Goal: Task Accomplishment & Management: Manage account settings

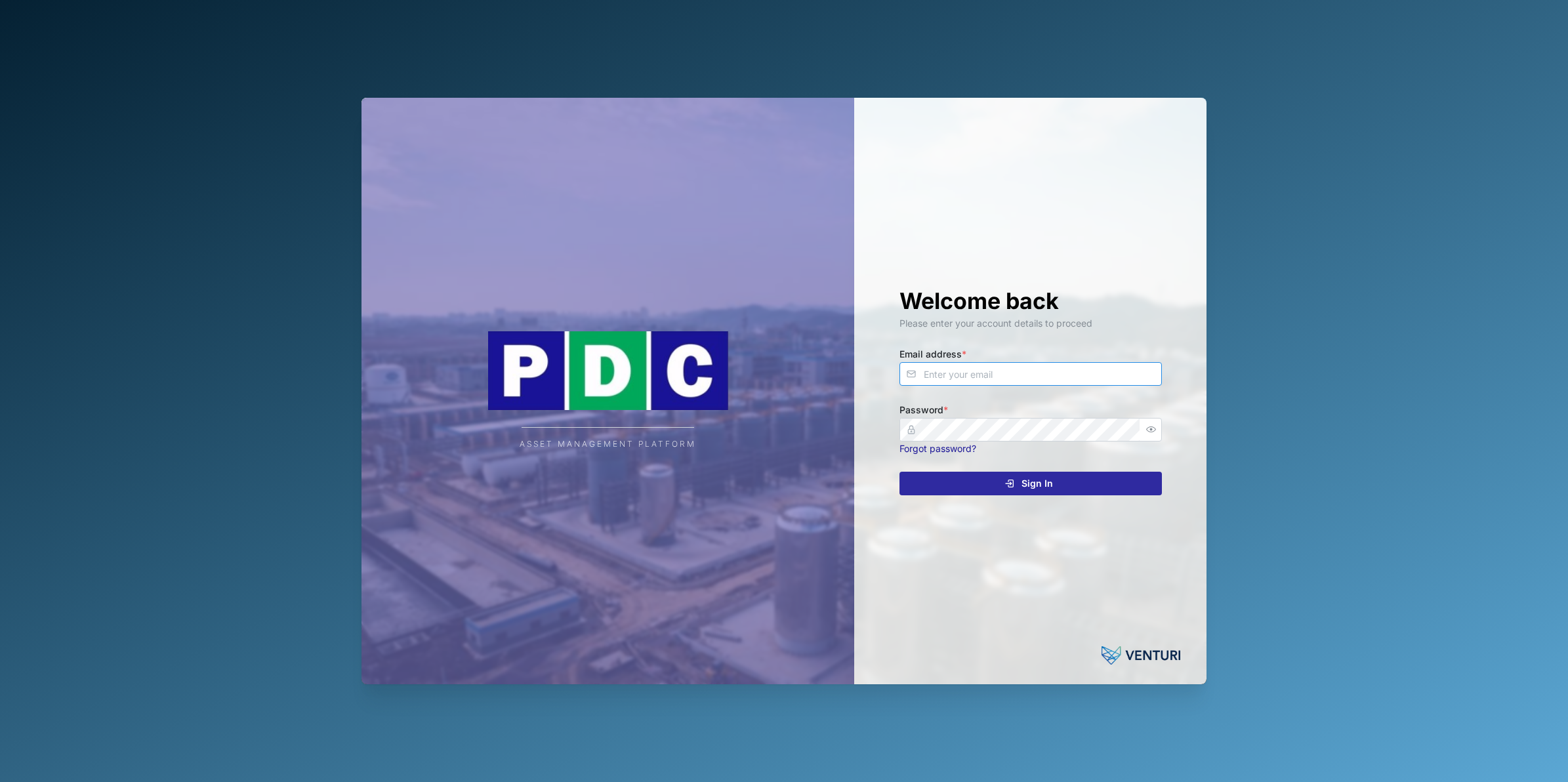
type input "nellie.mekere@venturi.io"
click at [972, 487] on div "Sign In" at bounding box center [1029, 483] width 241 height 22
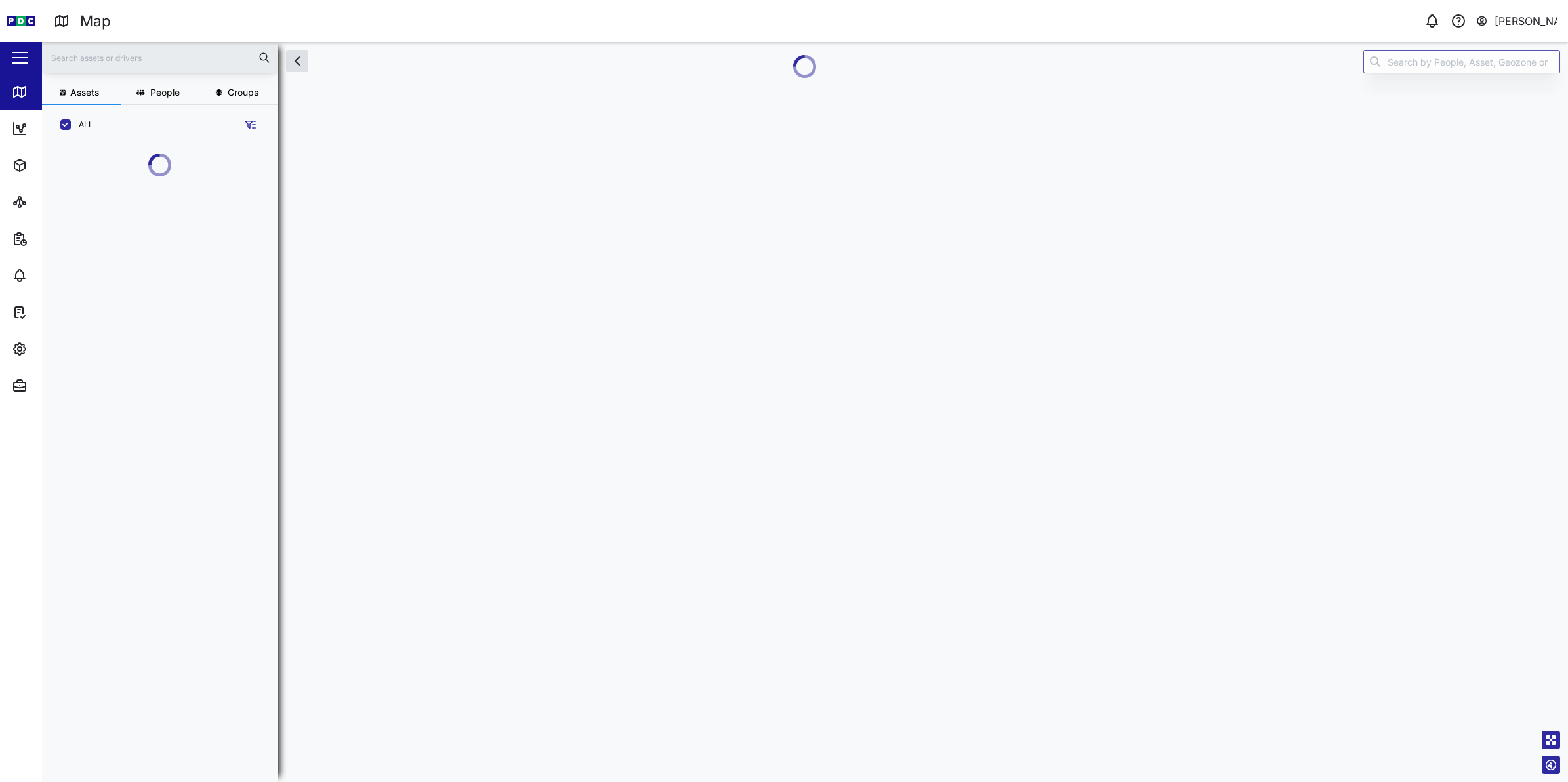
scroll to position [13, 13]
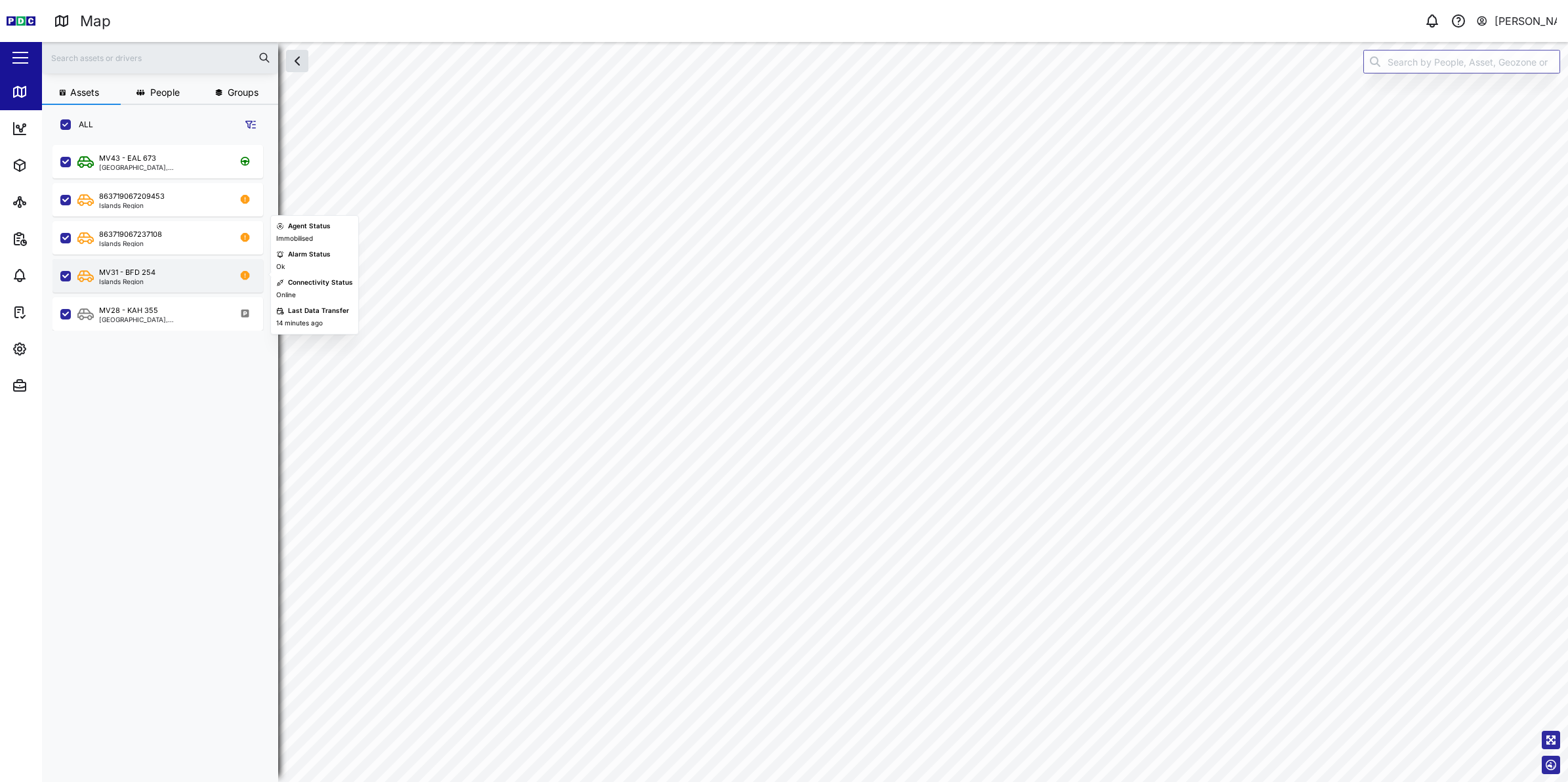
click at [128, 267] on div "MV31 - BFD 254" at bounding box center [128, 273] width 57 height 11
checkbox input "true"
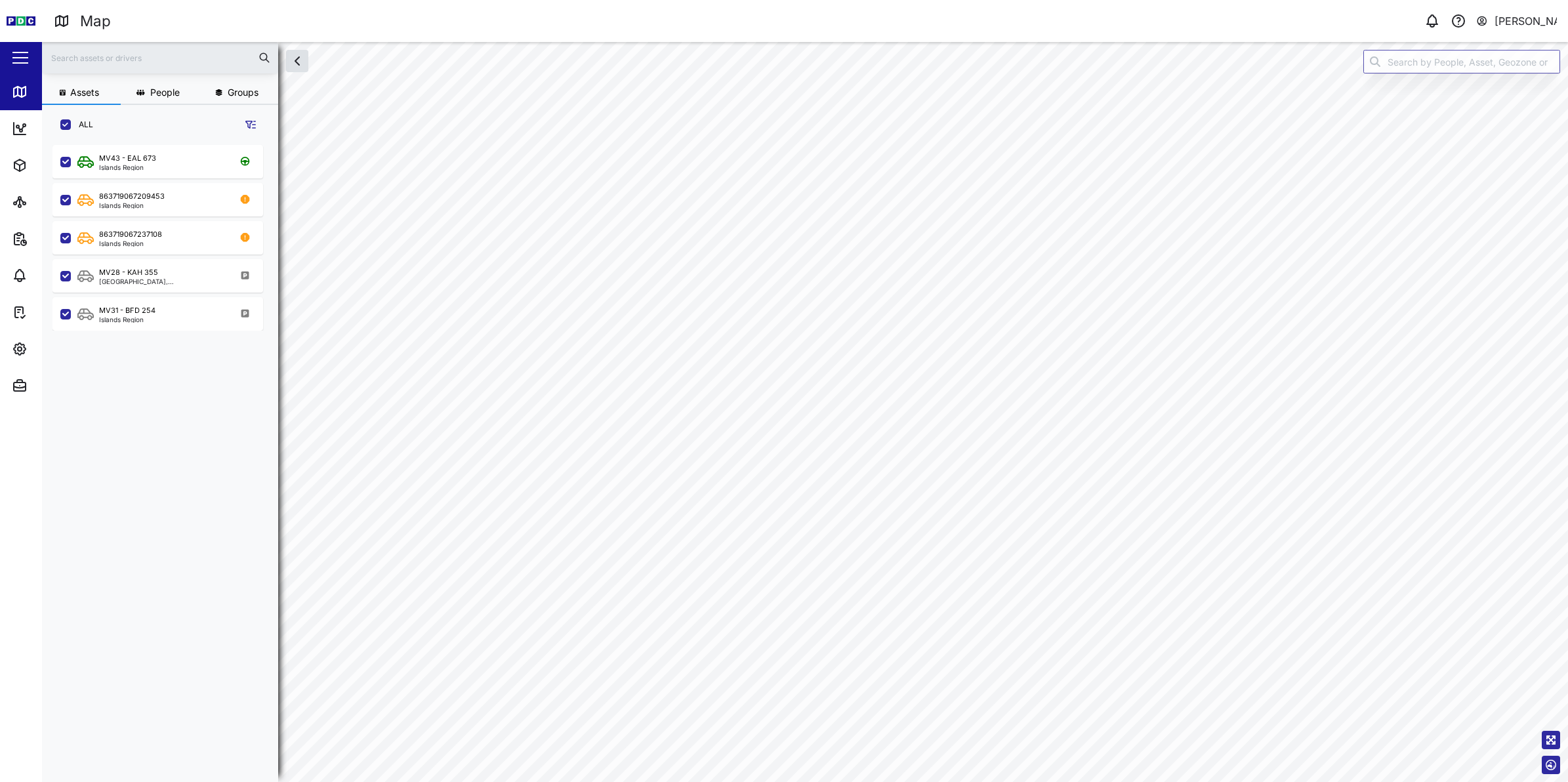
checkbox input "true"
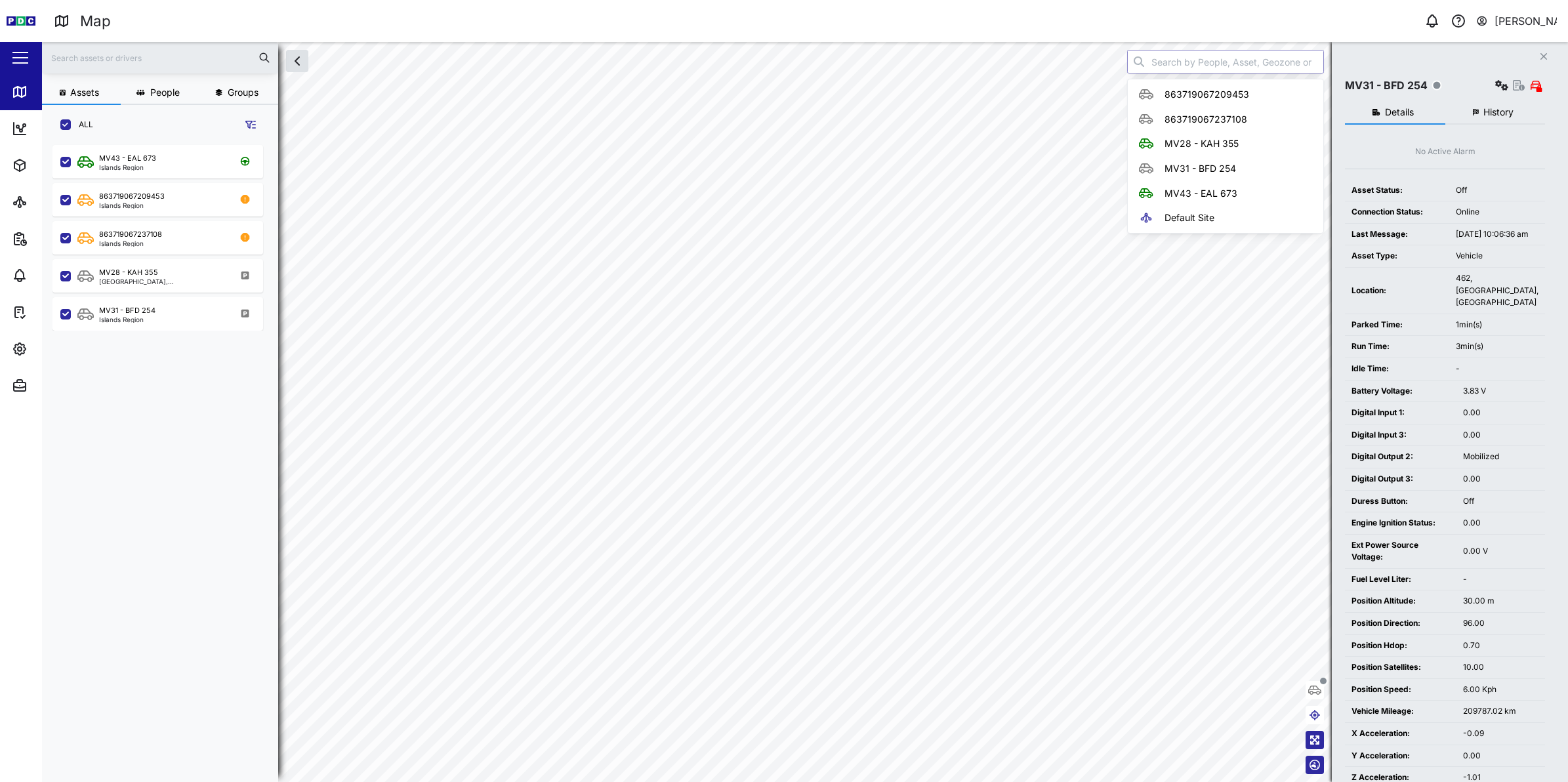
click at [1211, 70] on input "search" at bounding box center [1226, 61] width 197 height 24
type input "MV31 - BFD 254"
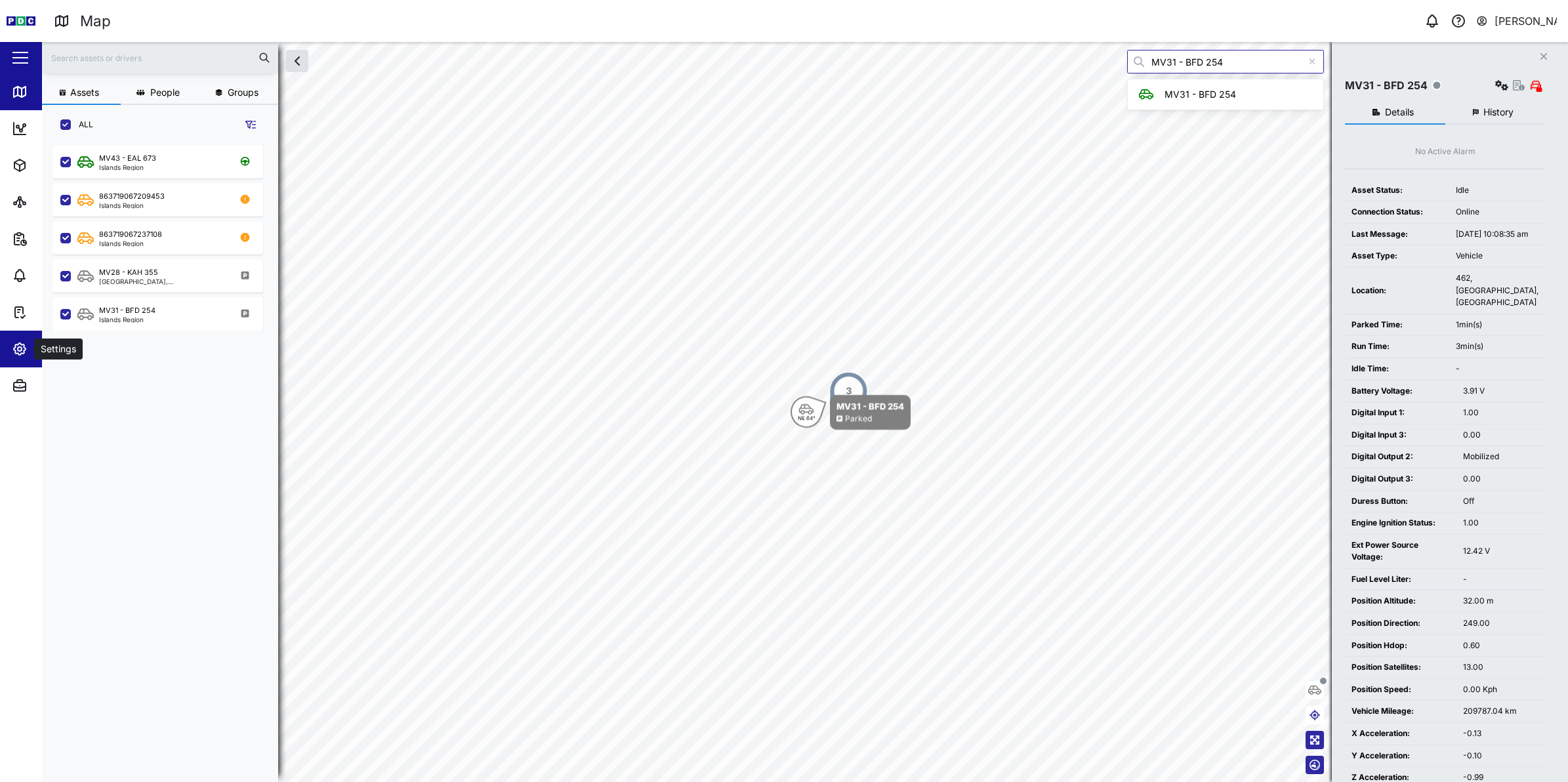
click at [33, 350] on div "Settings" at bounding box center [71, 349] width 119 height 16
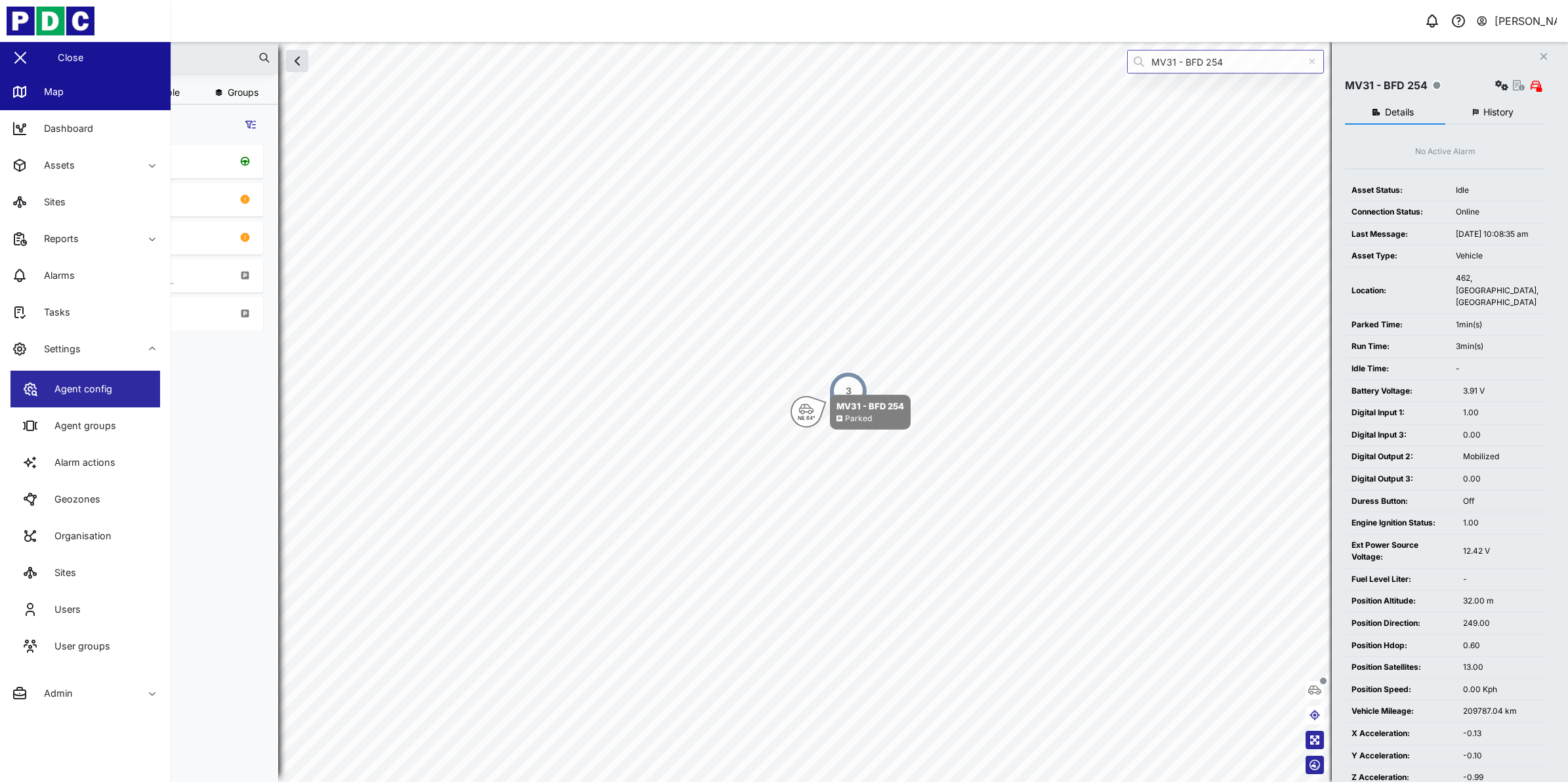
click at [51, 382] on div "Agent config" at bounding box center [79, 389] width 68 height 14
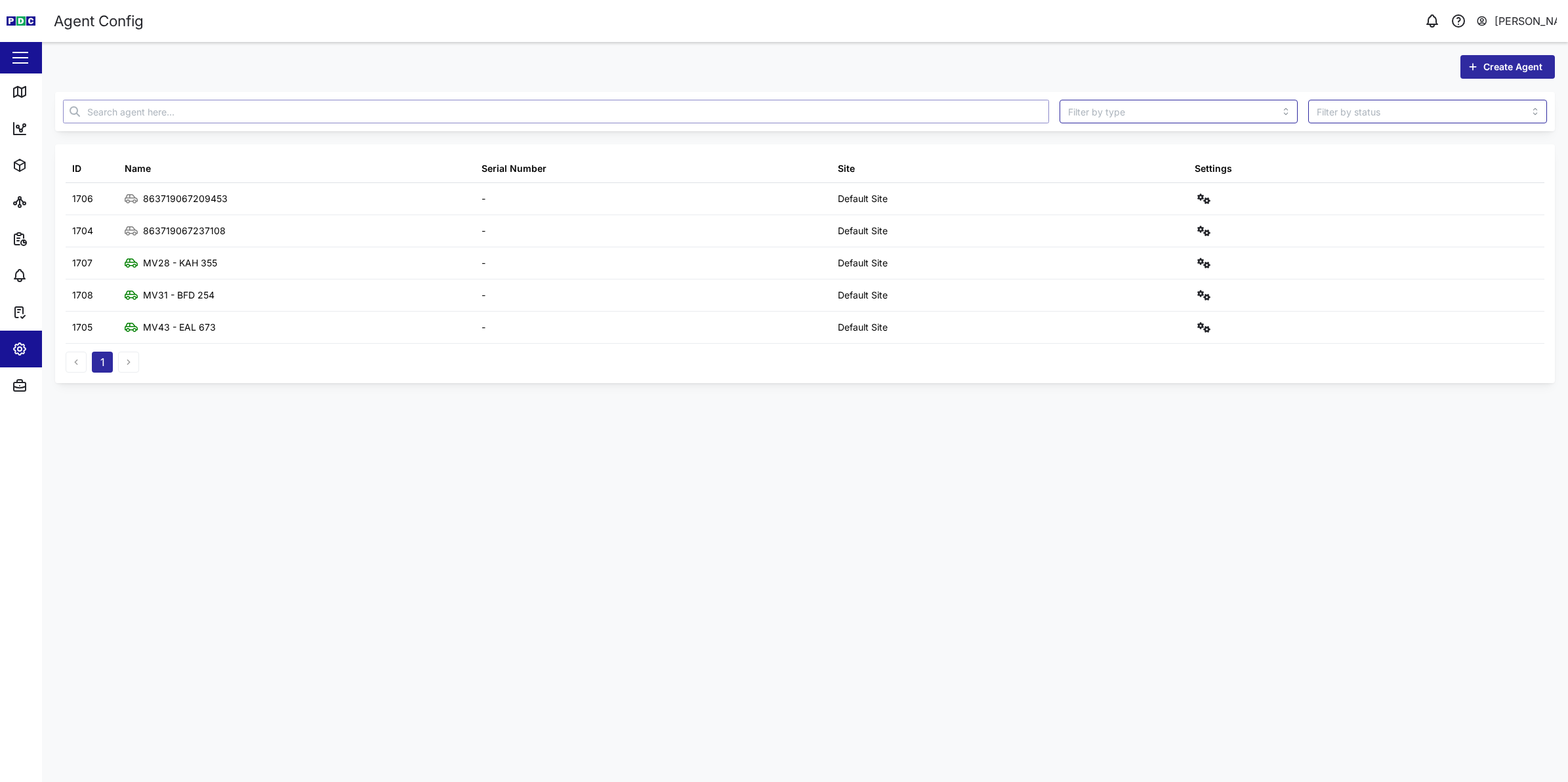
click at [328, 110] on input "text" at bounding box center [556, 112] width 986 height 24
paste input "863719067237108"
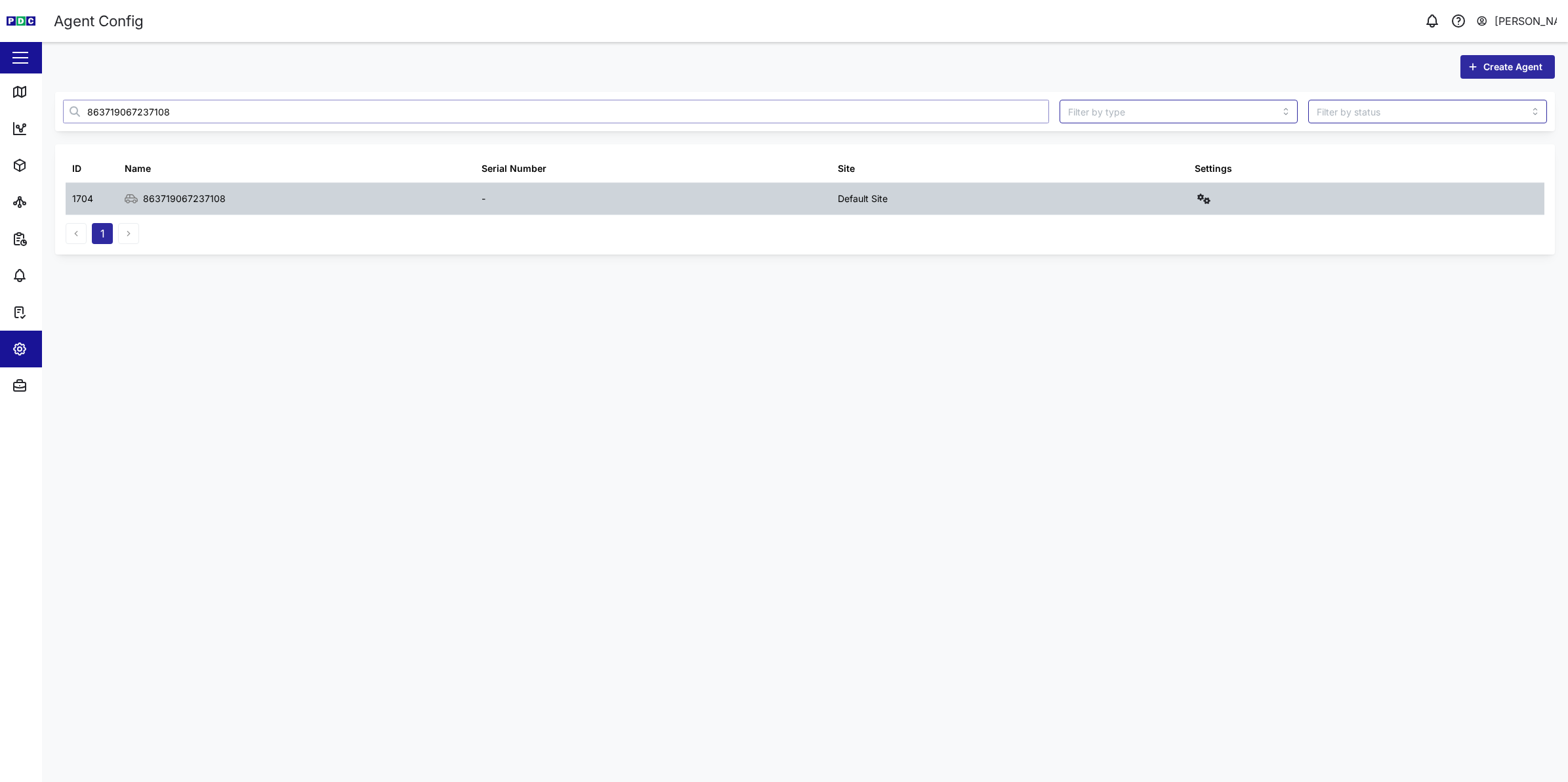
type input "863719067237108"
click at [1201, 202] on icon "button" at bounding box center [1204, 199] width 13 height 10
click at [1156, 233] on div "Configure" at bounding box center [1156, 230] width 91 height 14
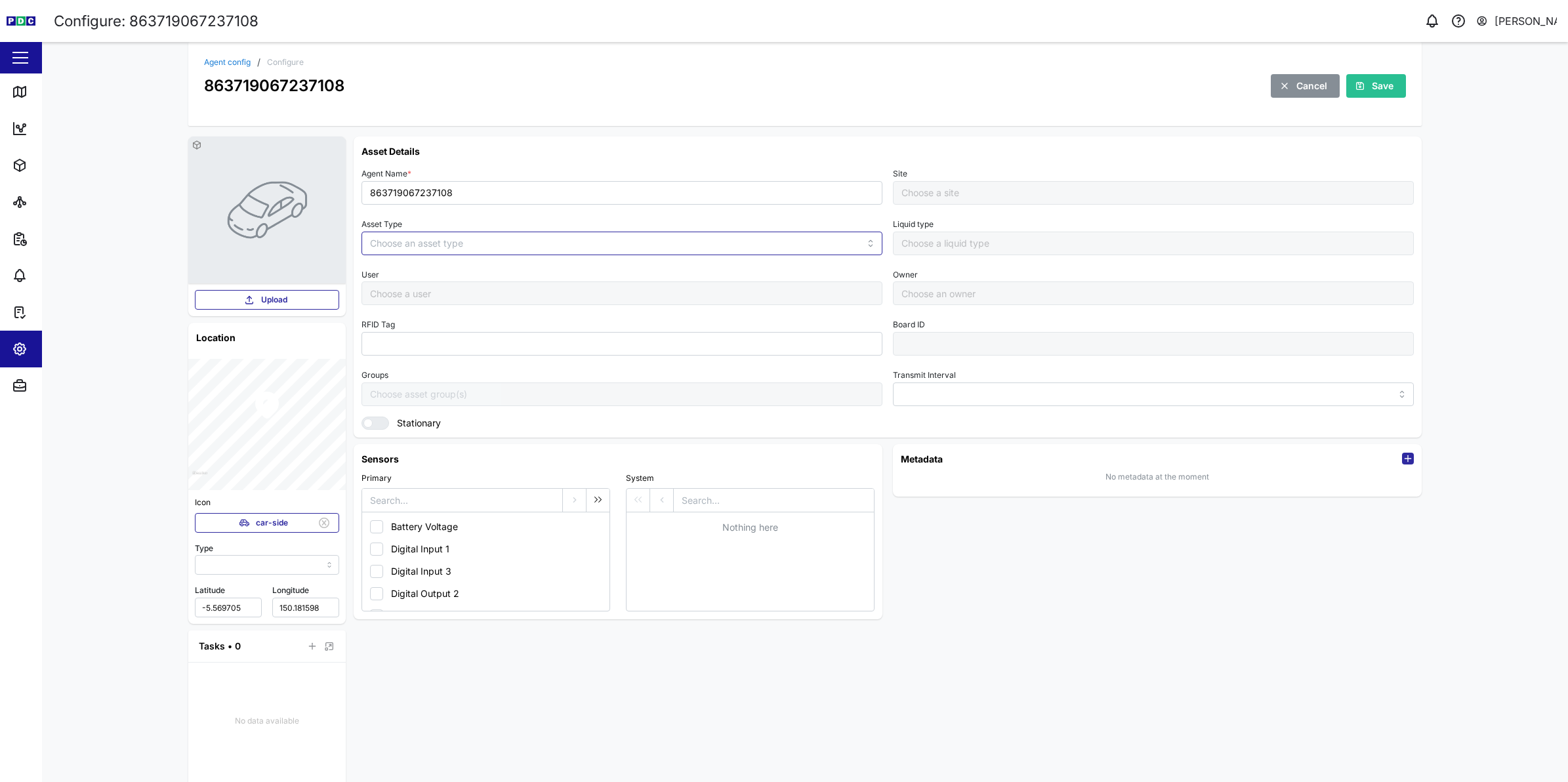
type input "MANUAL"
type input "VEHICLE"
type input "5 minutes"
type input "Default Site"
click at [427, 195] on input "863719067237108" at bounding box center [622, 193] width 521 height 24
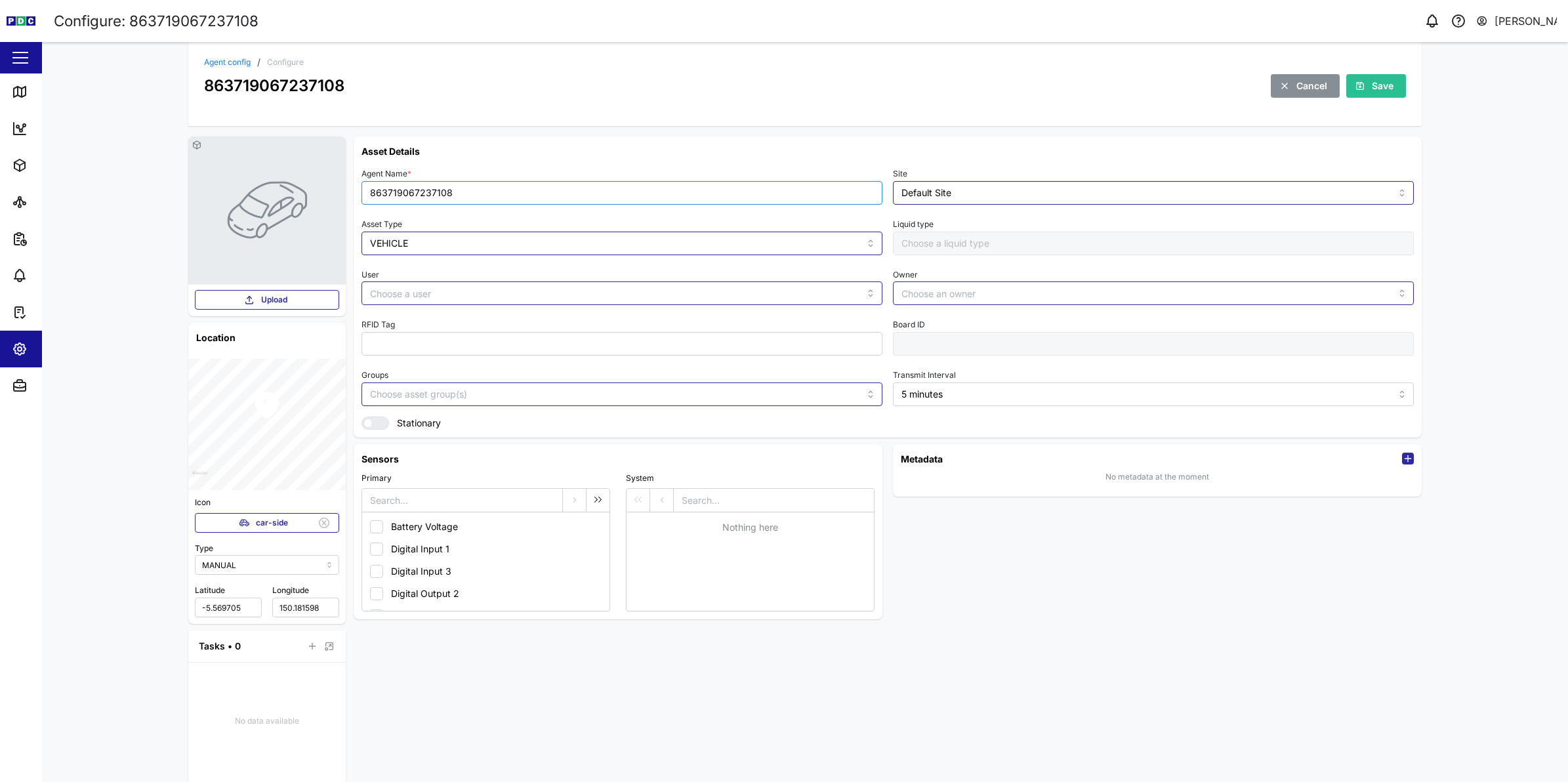
click at [427, 195] on input "863719067237108" at bounding box center [622, 193] width 521 height 24
type input "MV35 - KAJ 107"
click at [1355, 82] on icon "button" at bounding box center [1360, 85] width 10 height 10
click at [20, 100] on link "Map" at bounding box center [85, 91] width 170 height 37
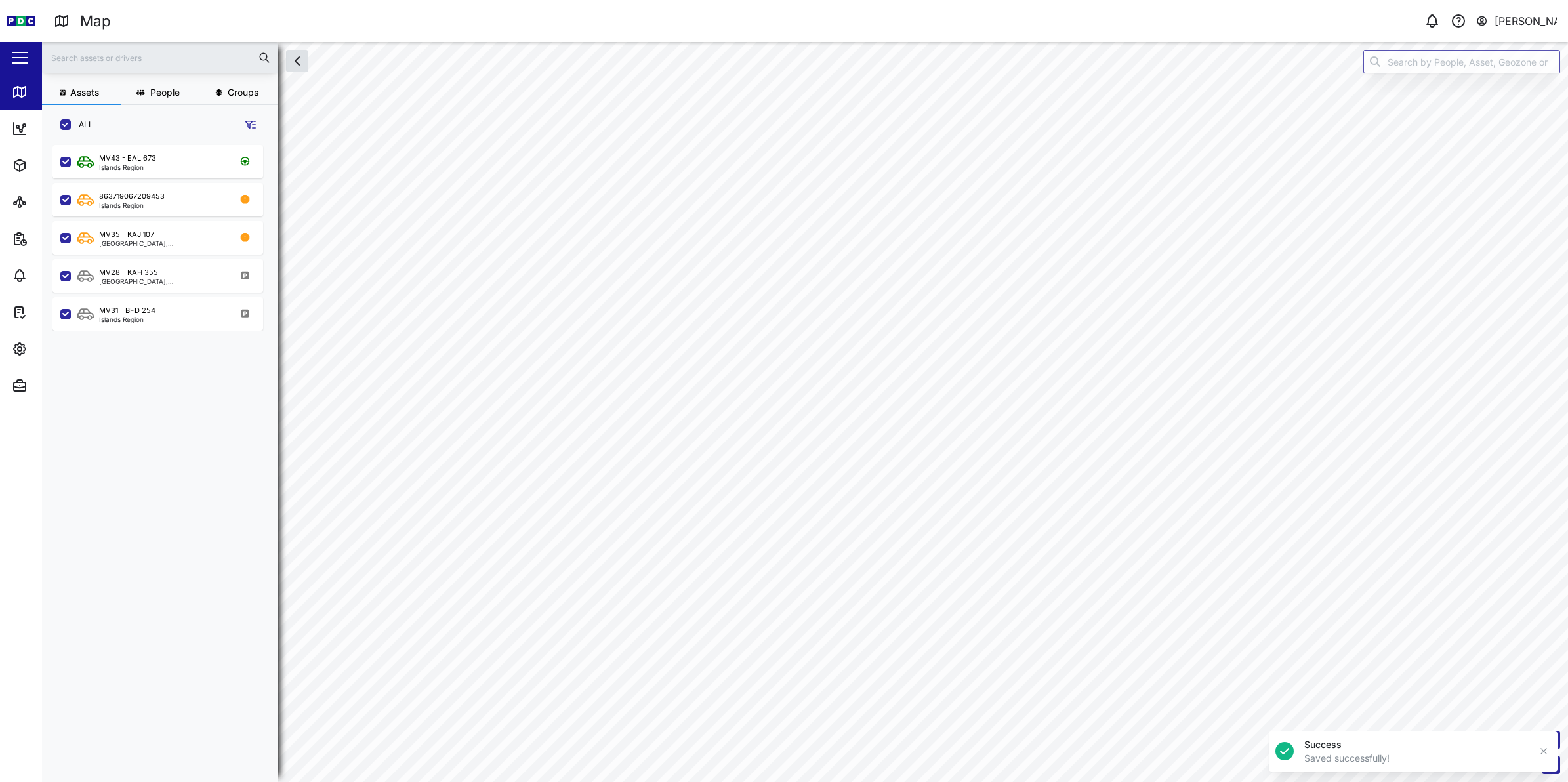
scroll to position [13, 13]
click at [143, 240] on div "[GEOGRAPHIC_DATA], [GEOGRAPHIC_DATA]" at bounding box center [162, 244] width 125 height 6
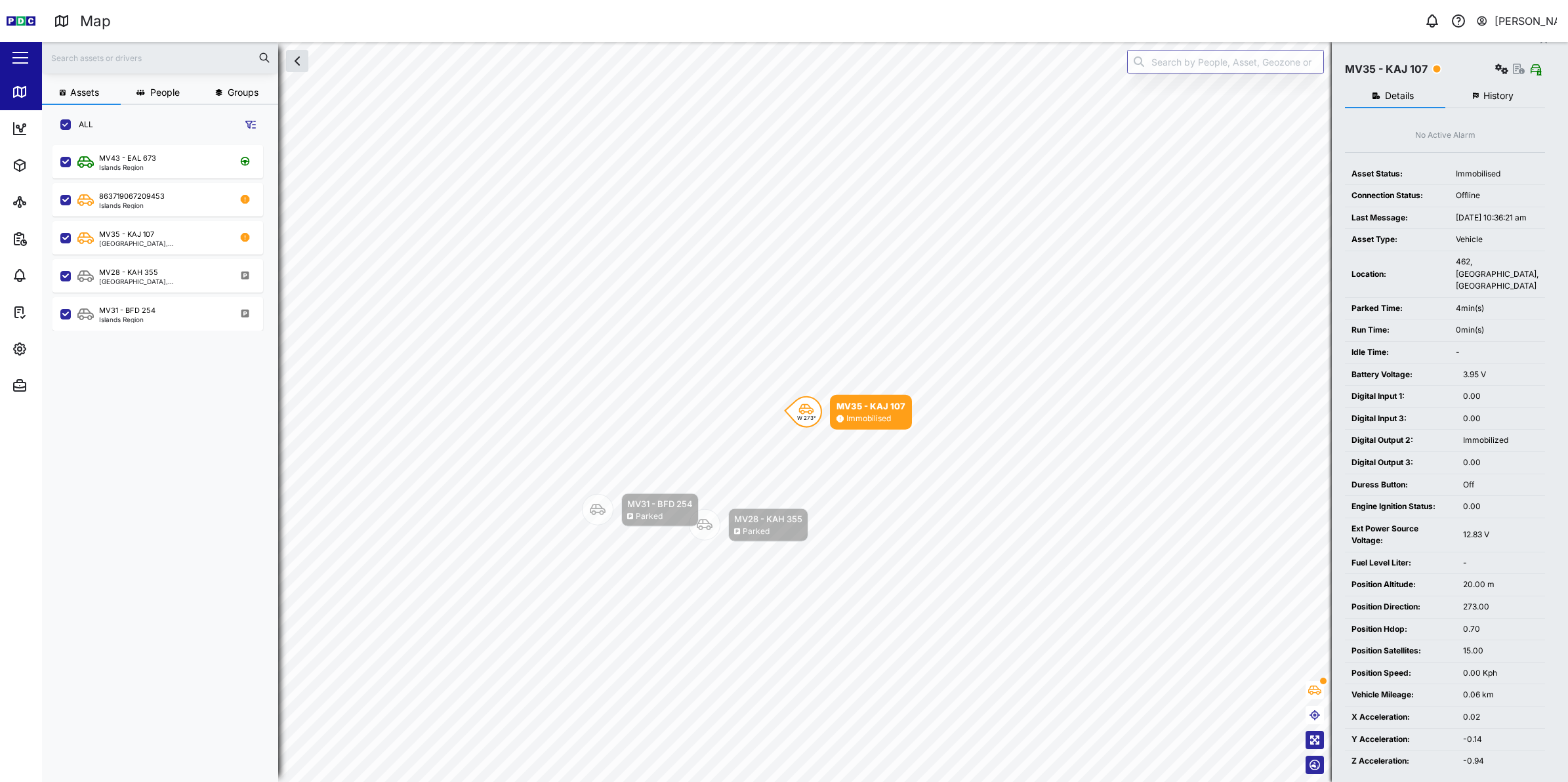
scroll to position [8, 0]
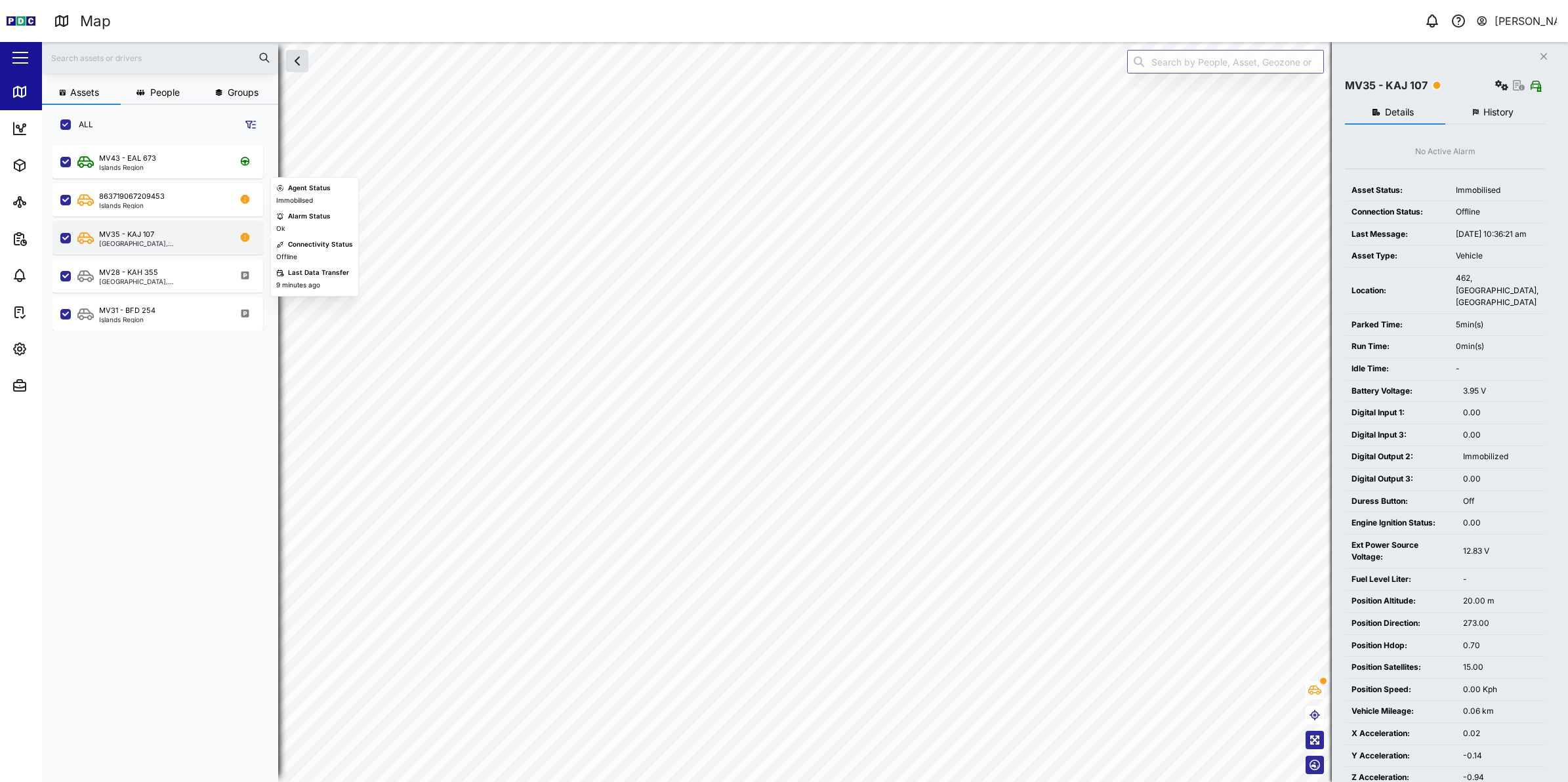
click at [139, 240] on div "[GEOGRAPHIC_DATA], [GEOGRAPHIC_DATA]" at bounding box center [162, 244] width 125 height 6
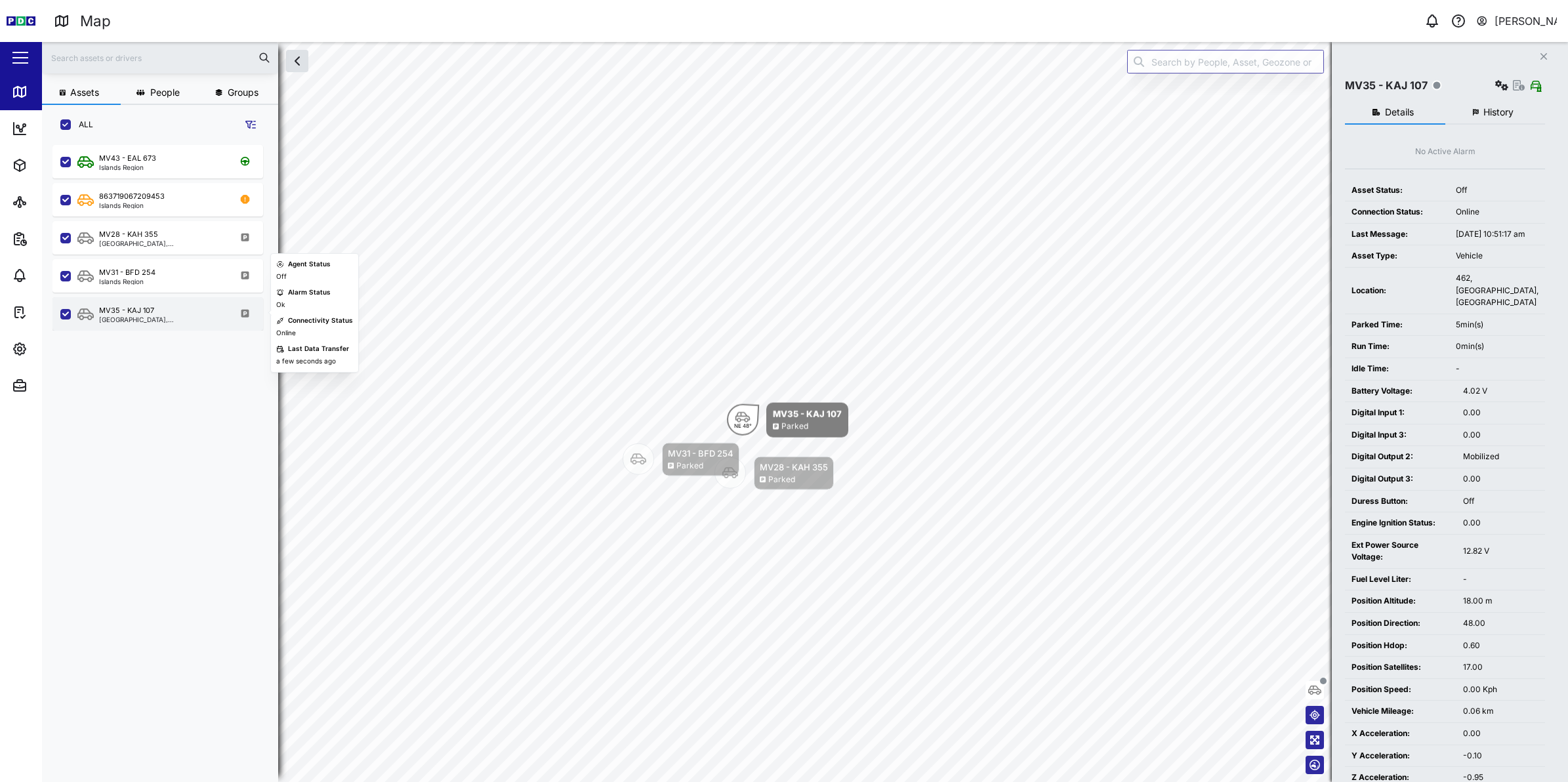
click at [143, 302] on div "MV35 - KAJ 107 Kimbe, Islands Region" at bounding box center [158, 314] width 210 height 33
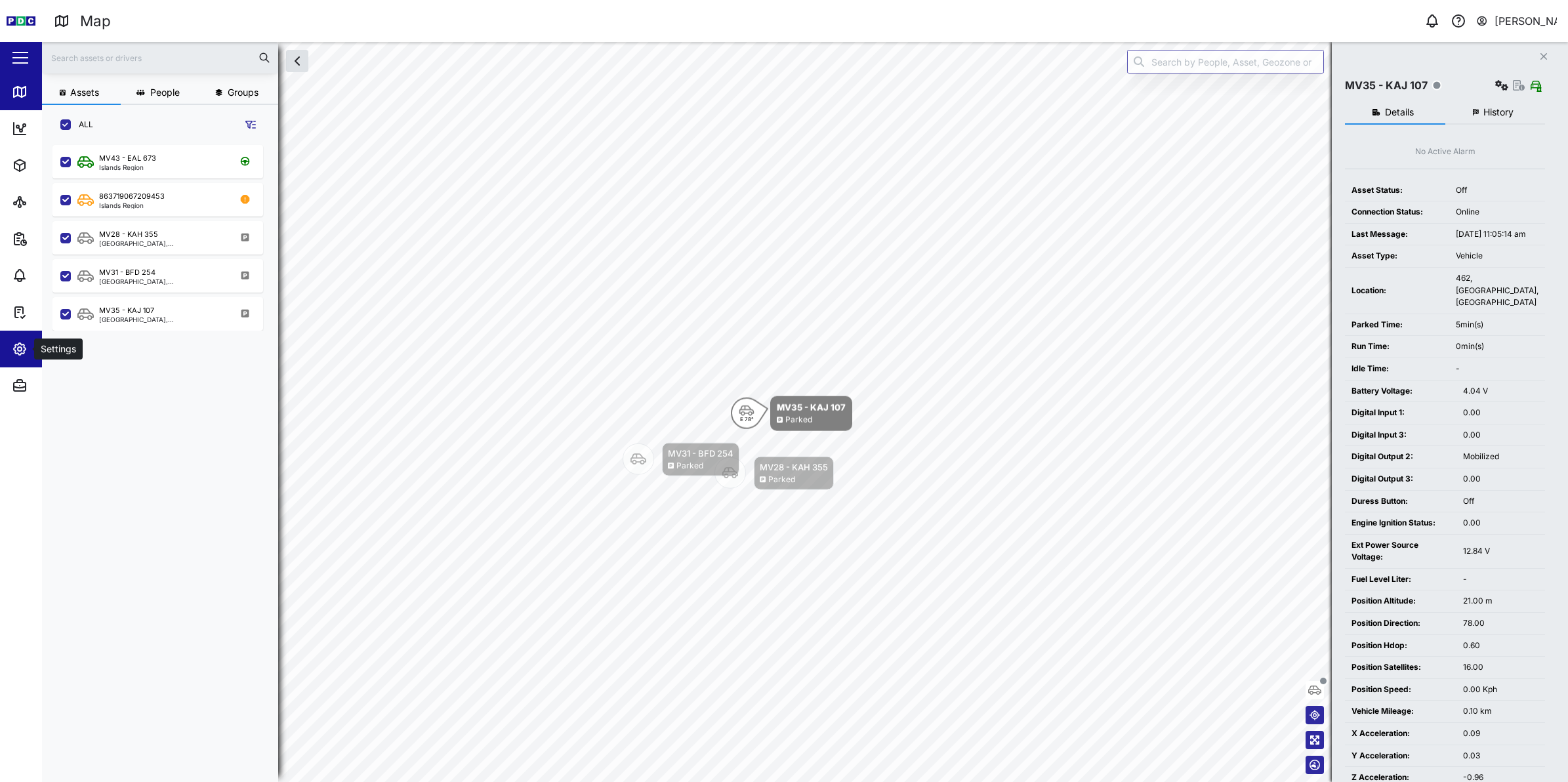
click at [24, 356] on icon "button" at bounding box center [20, 349] width 16 height 16
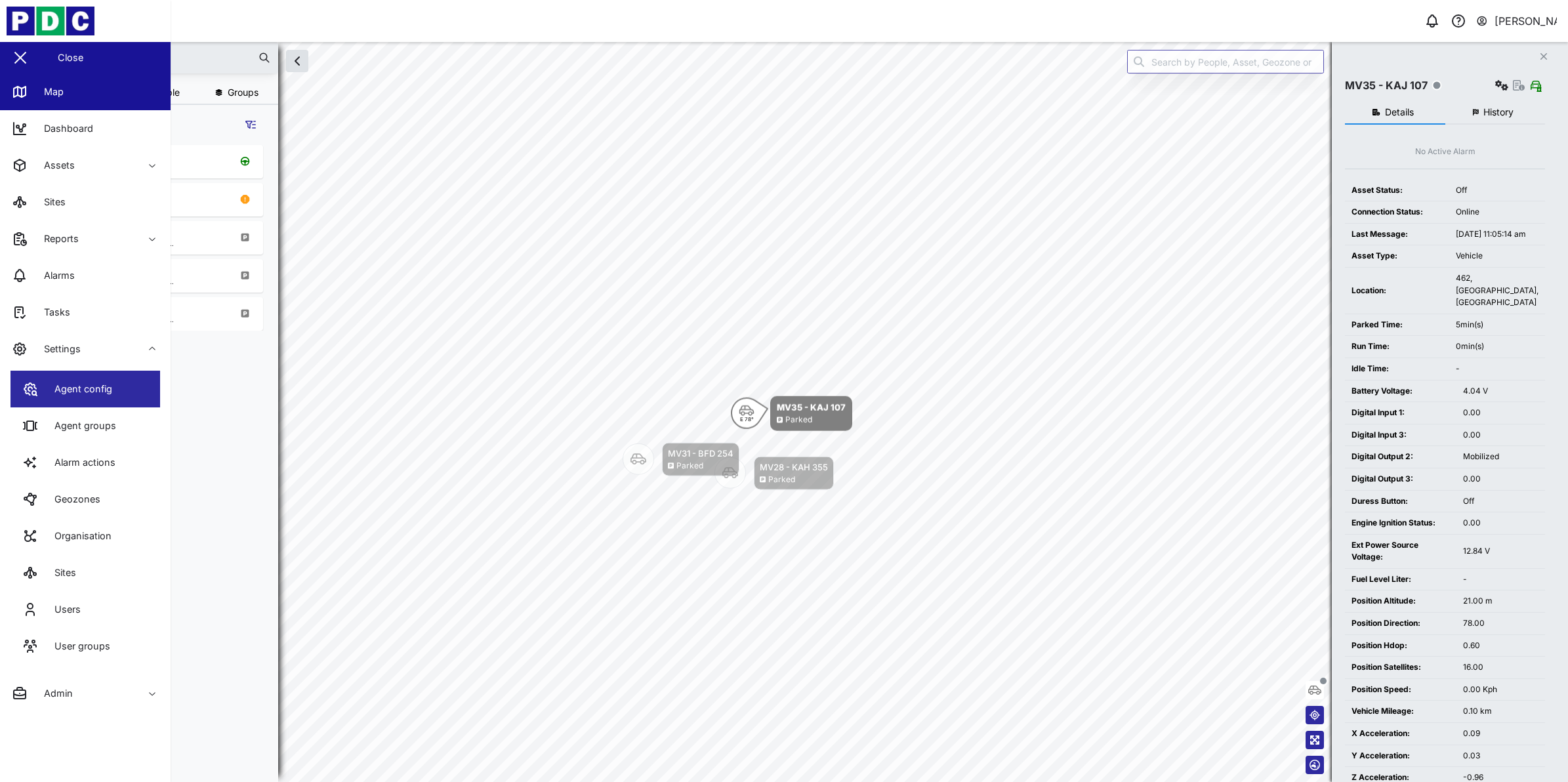
click at [112, 393] on link "Agent config" at bounding box center [85, 389] width 150 height 37
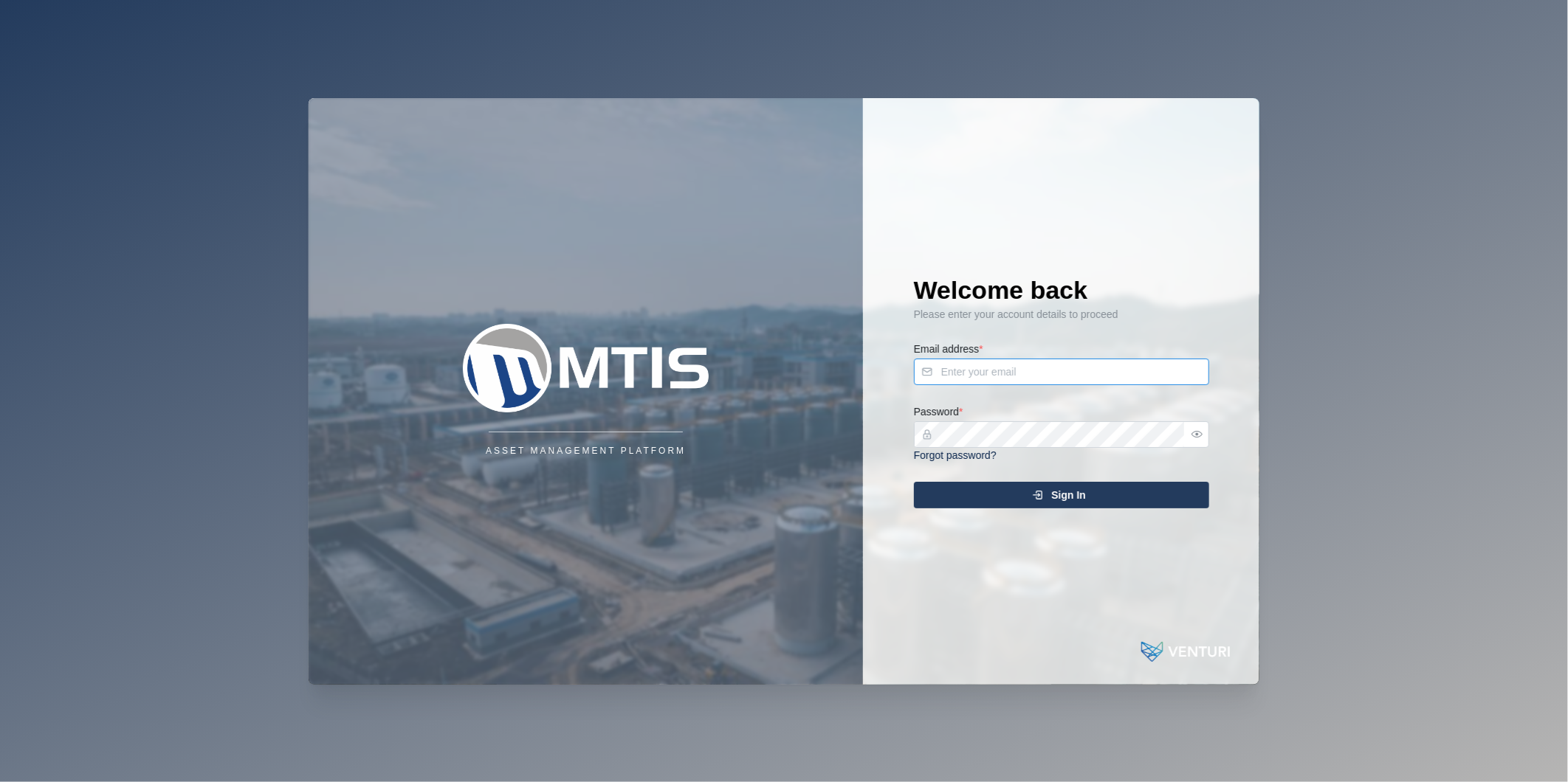
type input "[PERSON_NAME][EMAIL_ADDRESS][DOMAIN_NAME]"
click at [1063, 495] on span "Sign In" at bounding box center [1068, 495] width 35 height 25
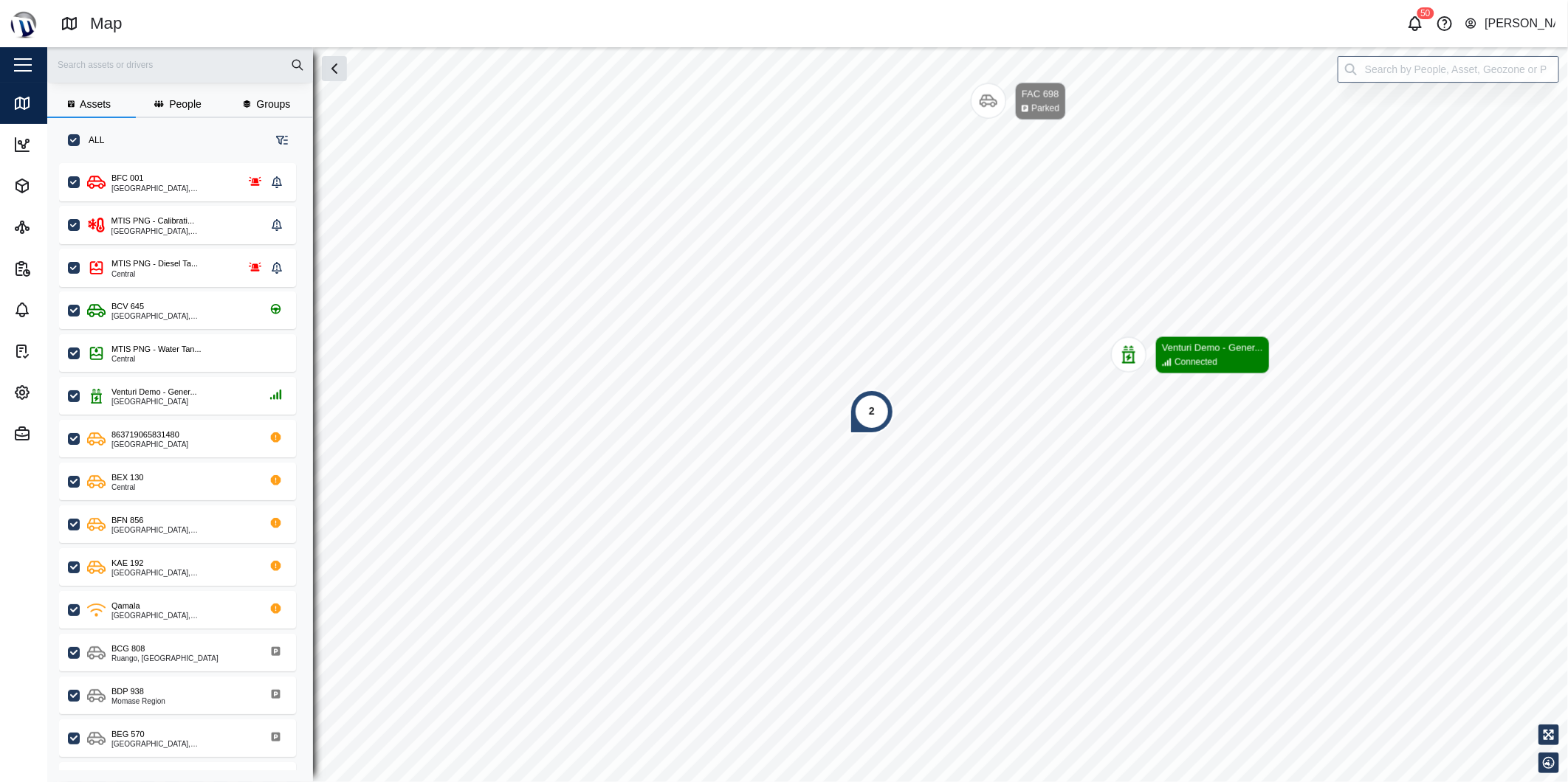
scroll to position [600, 230]
click at [1441, 71] on input "search" at bounding box center [1448, 69] width 222 height 27
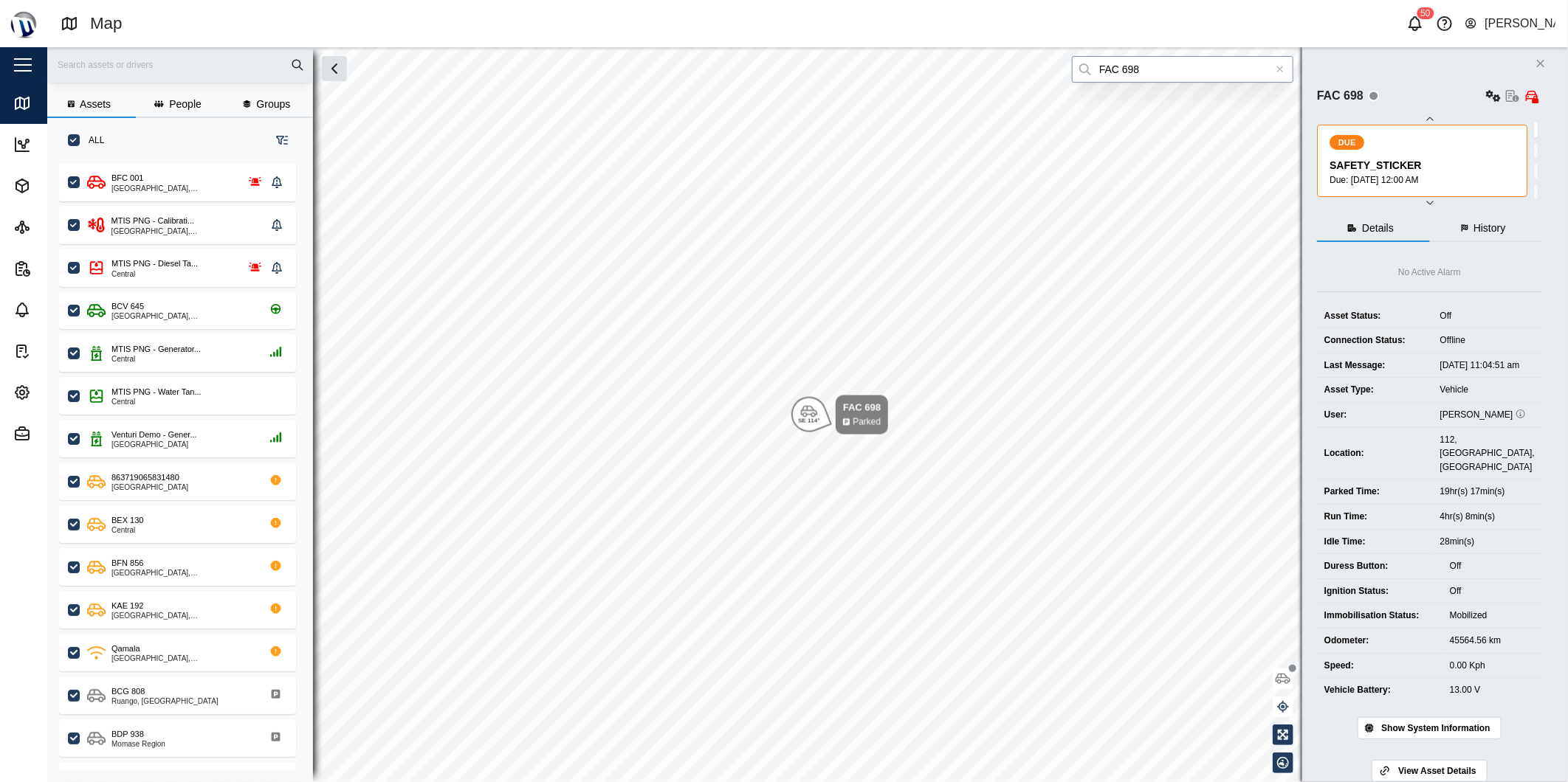
type input "FAC 698"
